Goal: Information Seeking & Learning: Check status

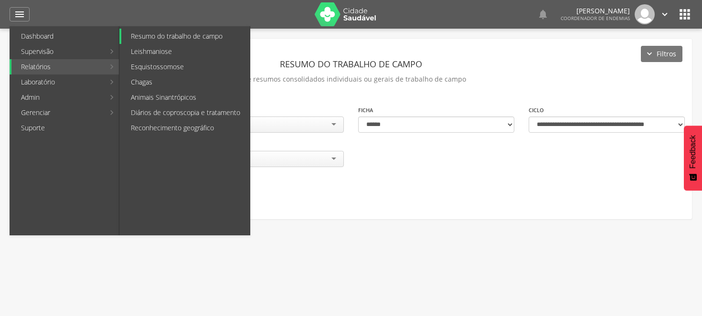
click at [170, 31] on link "Resumo do trabalho de campo" at bounding box center [185, 36] width 128 height 15
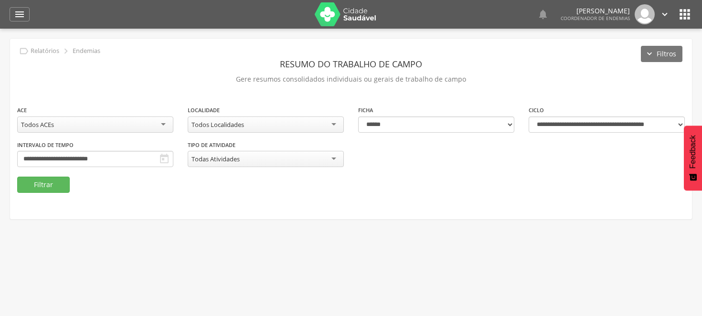
click at [393, 252] on div " Usuários  Perfil do Usuário [PERSON_NAME] CPF: 000.000.000-00, [GEOGRAPHIC_D…" at bounding box center [351, 187] width 702 height 316
click at [173, 156] on input "**********" at bounding box center [95, 159] width 156 height 16
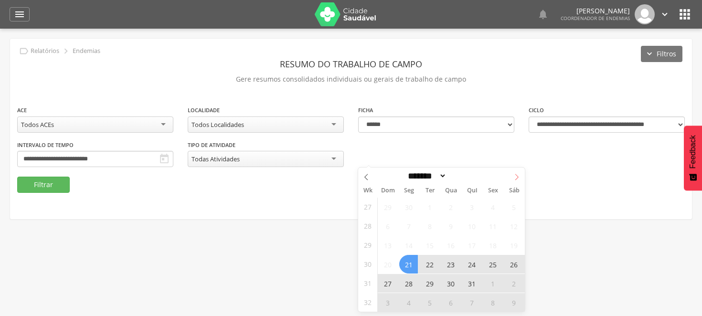
click at [514, 174] on icon at bounding box center [516, 177] width 7 height 7
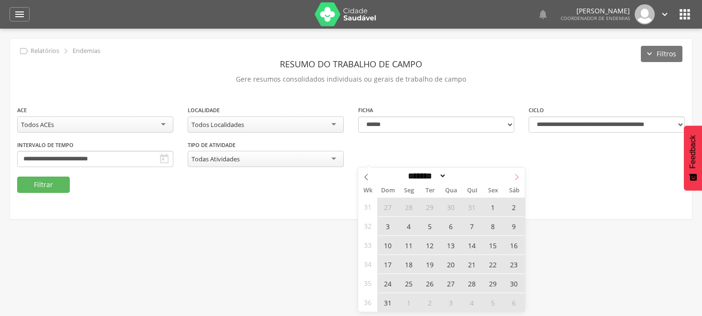
click at [514, 174] on icon at bounding box center [516, 177] width 7 height 7
select select "*"
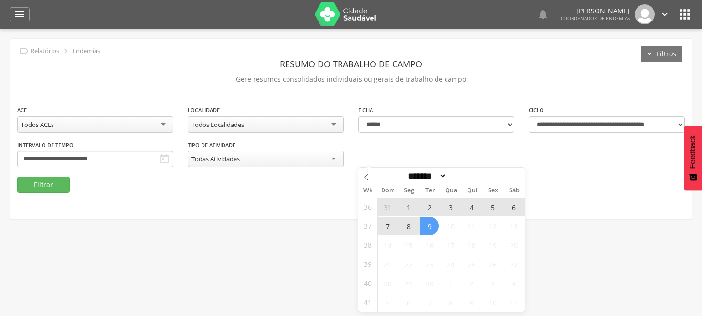
click at [384, 207] on span "31" at bounding box center [387, 207] width 19 height 19
click at [512, 207] on span "6" at bounding box center [513, 207] width 19 height 19
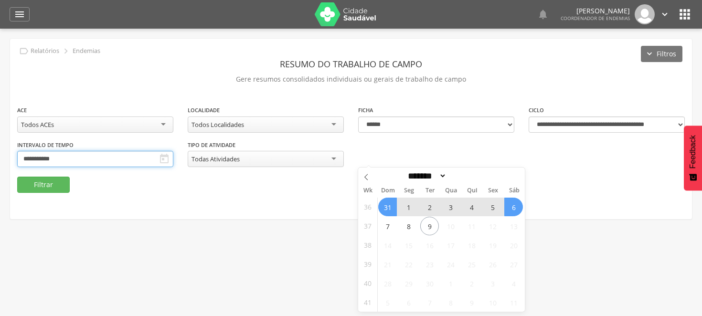
type input "**********"
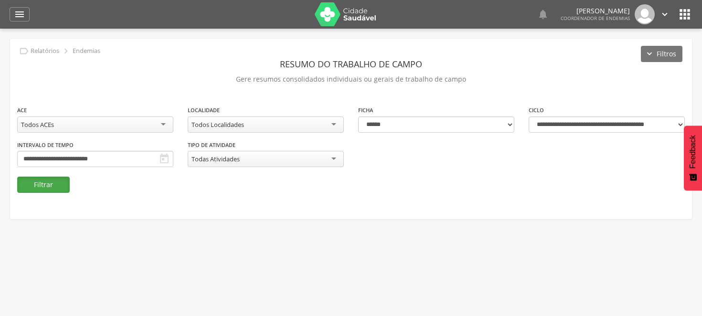
click at [53, 184] on button "Filtrar" at bounding box center [43, 185] width 53 height 16
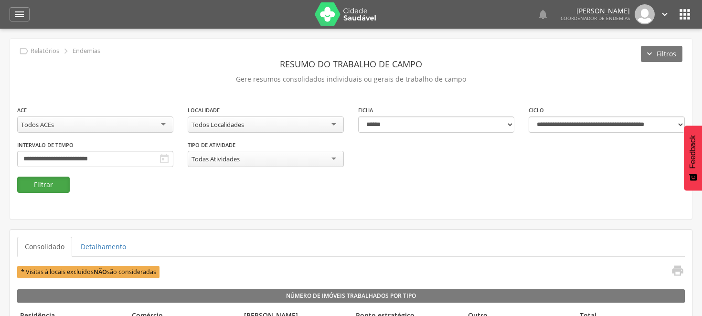
click at [68, 186] on button "Filtrar" at bounding box center [43, 185] width 53 height 16
click at [336, 121] on div "Todos Localidades" at bounding box center [266, 124] width 156 height 16
click at [43, 184] on button "Filtrar" at bounding box center [43, 185] width 53 height 16
click at [49, 180] on button "Filtrar" at bounding box center [43, 185] width 53 height 16
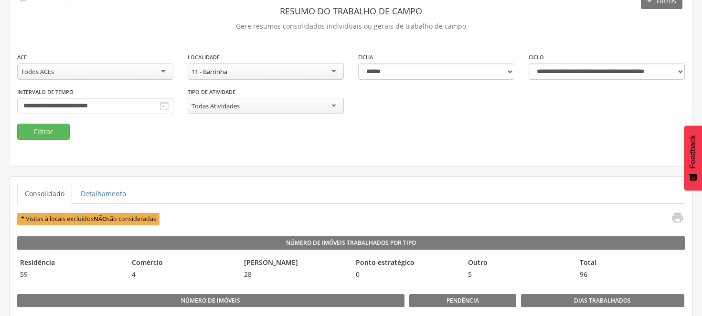
scroll to position [106, 0]
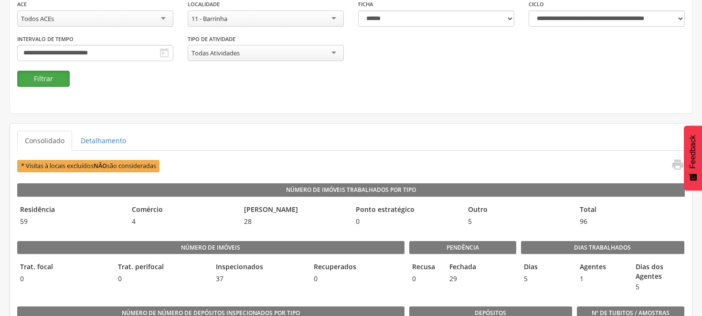
click at [53, 79] on button "Filtrar" at bounding box center [43, 79] width 53 height 16
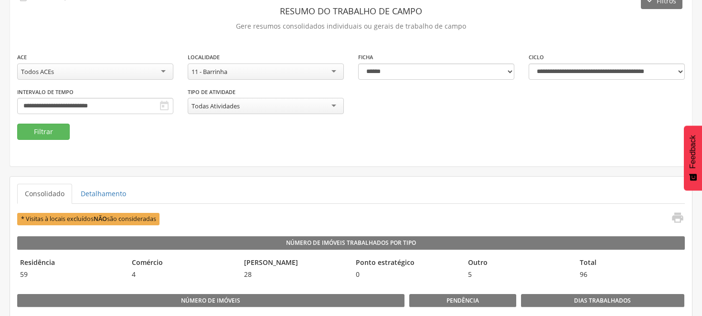
scroll to position [0, 0]
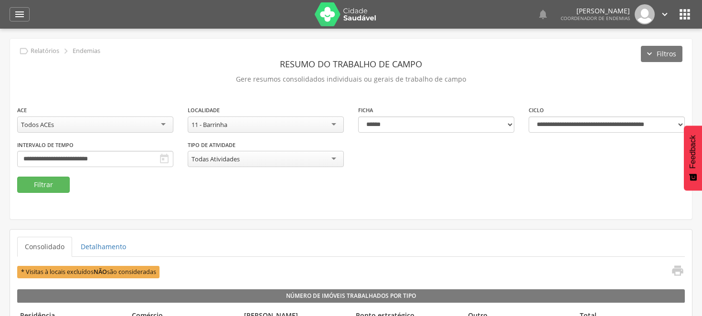
click at [336, 122] on div "11 - Barrinha" at bounding box center [266, 124] width 156 height 16
click at [54, 187] on button "Filtrar" at bounding box center [43, 185] width 53 height 16
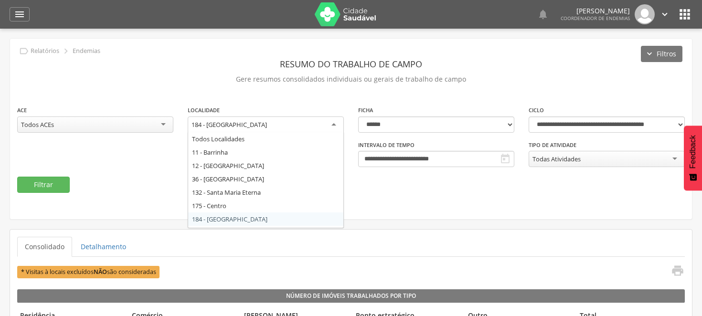
click at [334, 122] on div "184 - [GEOGRAPHIC_DATA]" at bounding box center [266, 124] width 156 height 17
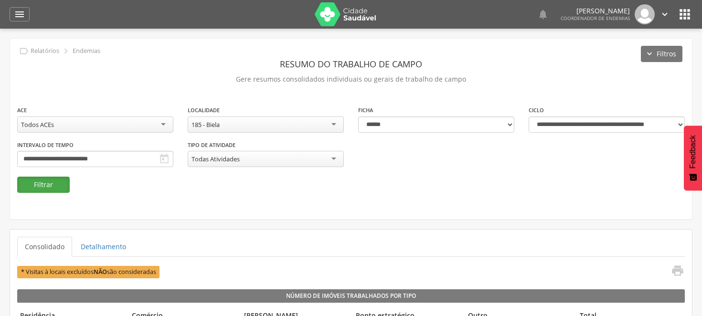
click at [51, 183] on button "Filtrar" at bounding box center [43, 185] width 53 height 16
click at [331, 121] on div "185 - Biela" at bounding box center [266, 124] width 156 height 16
click at [49, 185] on button "Filtrar" at bounding box center [43, 185] width 53 height 16
click at [335, 125] on div "175 - Centro" at bounding box center [266, 124] width 156 height 16
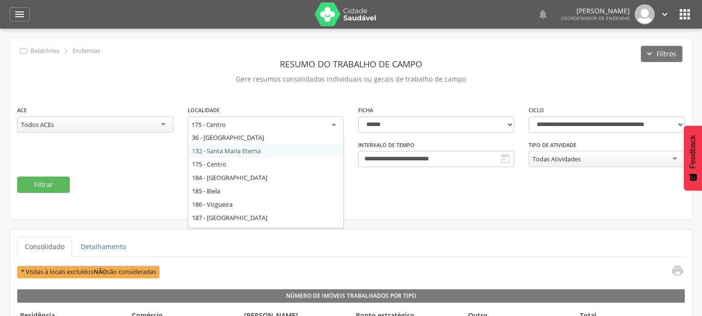
scroll to position [53, 0]
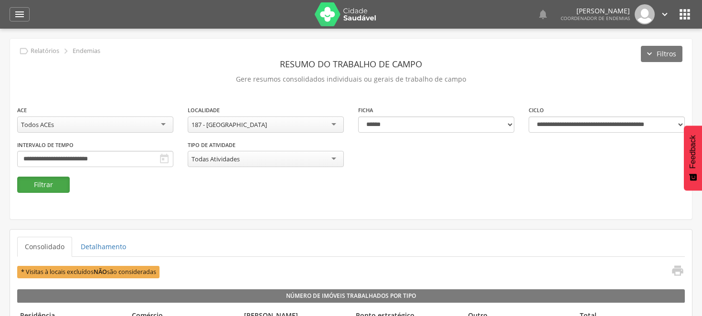
click at [61, 180] on button "Filtrar" at bounding box center [43, 185] width 53 height 16
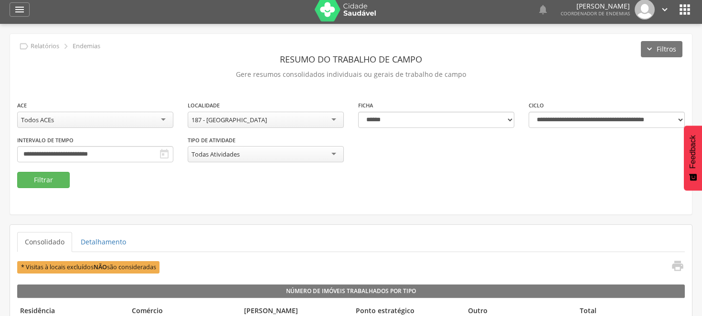
scroll to position [0, 0]
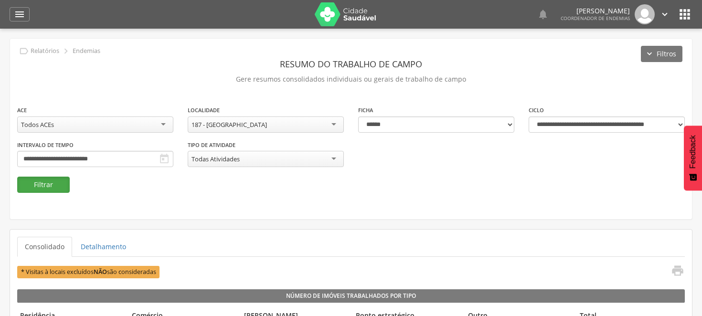
click at [53, 182] on button "Filtrar" at bounding box center [43, 185] width 53 height 16
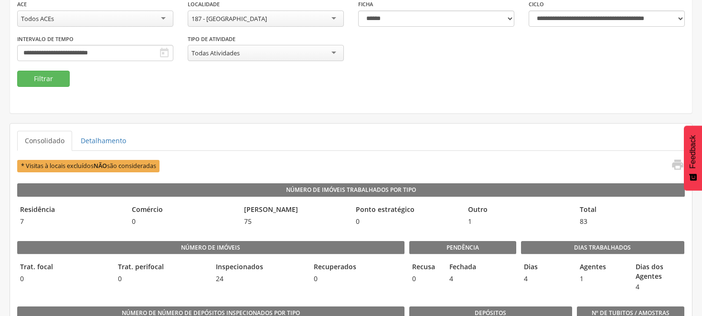
scroll to position [53, 0]
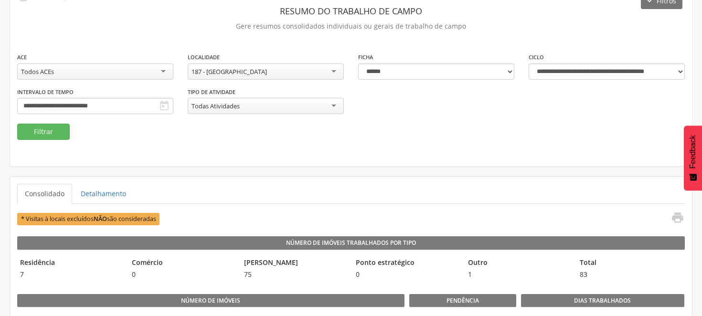
click at [334, 68] on div "187 - [GEOGRAPHIC_DATA]" at bounding box center [266, 71] width 156 height 16
click at [35, 130] on button "Filtrar" at bounding box center [43, 132] width 53 height 16
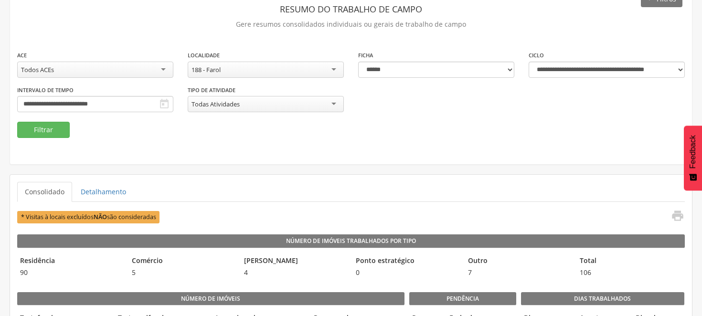
scroll to position [53, 0]
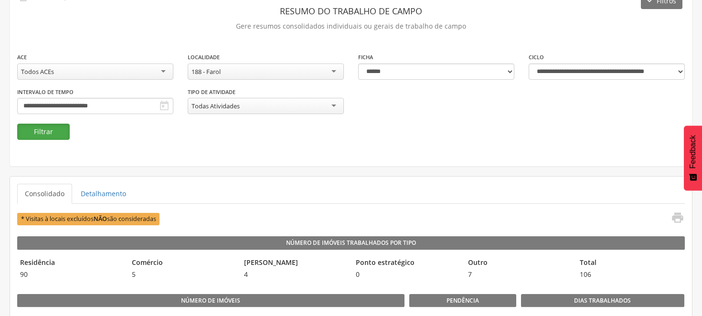
click at [45, 126] on button "Filtrar" at bounding box center [43, 132] width 53 height 16
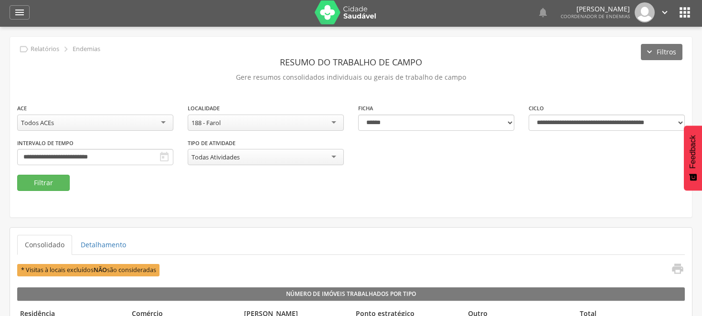
scroll to position [0, 0]
